Goal: Task Accomplishment & Management: Manage account settings

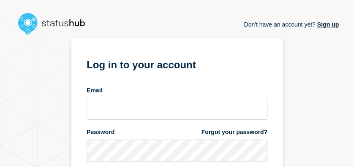
scroll to position [71, 0]
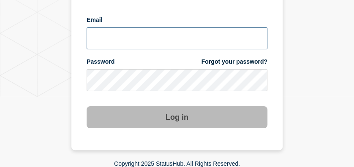
type input "[EMAIL_ADDRESS][PERSON_NAME][DOMAIN_NAME]"
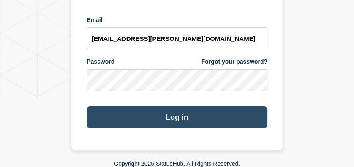
click at [146, 117] on button "Log in" at bounding box center [177, 117] width 181 height 22
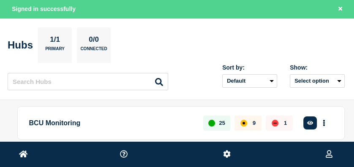
scroll to position [46, 0]
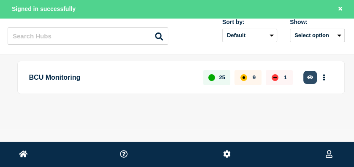
click at [308, 75] on icon "button" at bounding box center [310, 77] width 6 height 5
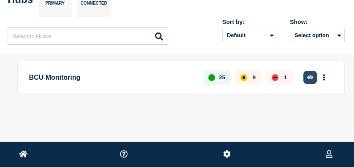
scroll to position [28, 0]
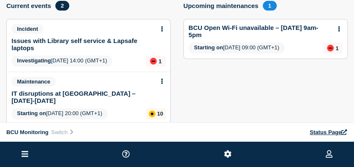
scroll to position [60, 0]
click at [43, 37] on link "Issues with Library self service & Lapsafe laptops" at bounding box center [82, 44] width 143 height 14
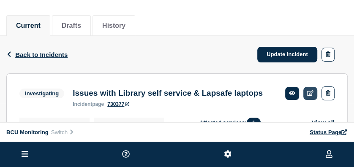
scroll to position [62, 0]
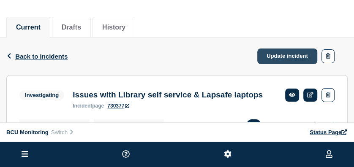
click at [293, 54] on link "Update incident" at bounding box center [287, 57] width 60 height 16
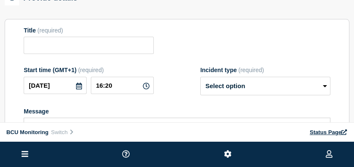
type input "Issues with Library self service & Lapsafe laptops"
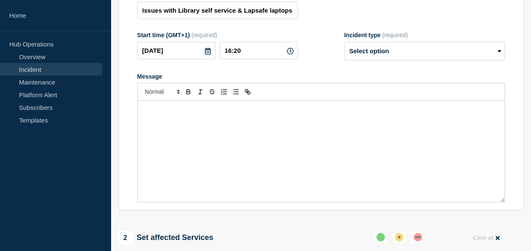
scroll to position [128, 0]
click at [215, 127] on div "Message" at bounding box center [321, 151] width 367 height 101
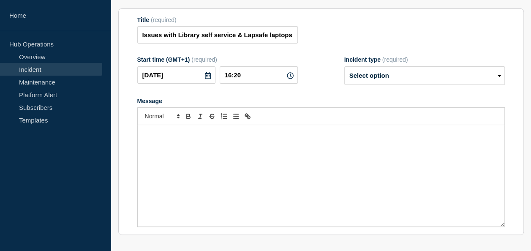
scroll to position [103, 0]
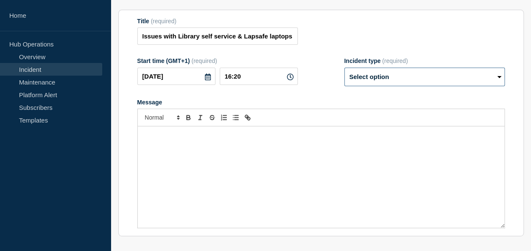
click at [358, 84] on select "Select option Investigating Identified Monitoring Resolved" at bounding box center [424, 77] width 161 height 19
select select "resolved"
click at [344, 72] on select "Select option Investigating Identified Monitoring Resolved" at bounding box center [424, 77] width 161 height 19
click at [269, 167] on div "Message" at bounding box center [321, 176] width 367 height 101
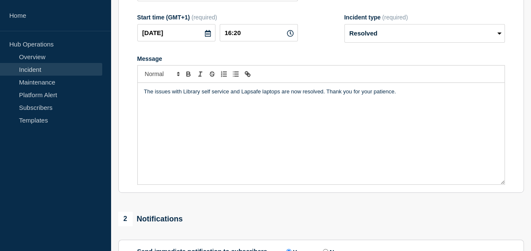
scroll to position [144, 0]
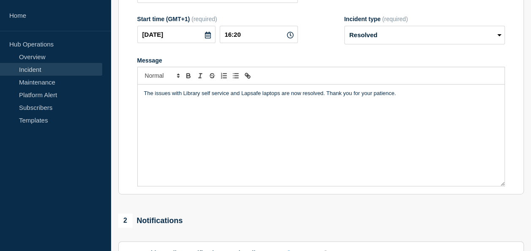
click at [170, 97] on p "The issues with Library self service and Lapsafe laptops are now resolved. Than…" at bounding box center [321, 94] width 354 height 8
click at [358, 97] on p "The issues with Library self service and Lapsafe laptops are now resolved. Than…" at bounding box center [321, 94] width 354 height 8
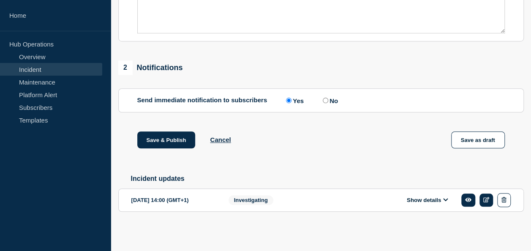
scroll to position [302, 0]
click at [163, 129] on div "1 Provide details Title (required) Issues with Library self service & Lapsafe l…" at bounding box center [320, 12] width 415 height 451
click at [162, 134] on button "Save & Publish" at bounding box center [166, 139] width 58 height 17
